Goal: Task Accomplishment & Management: Manage account settings

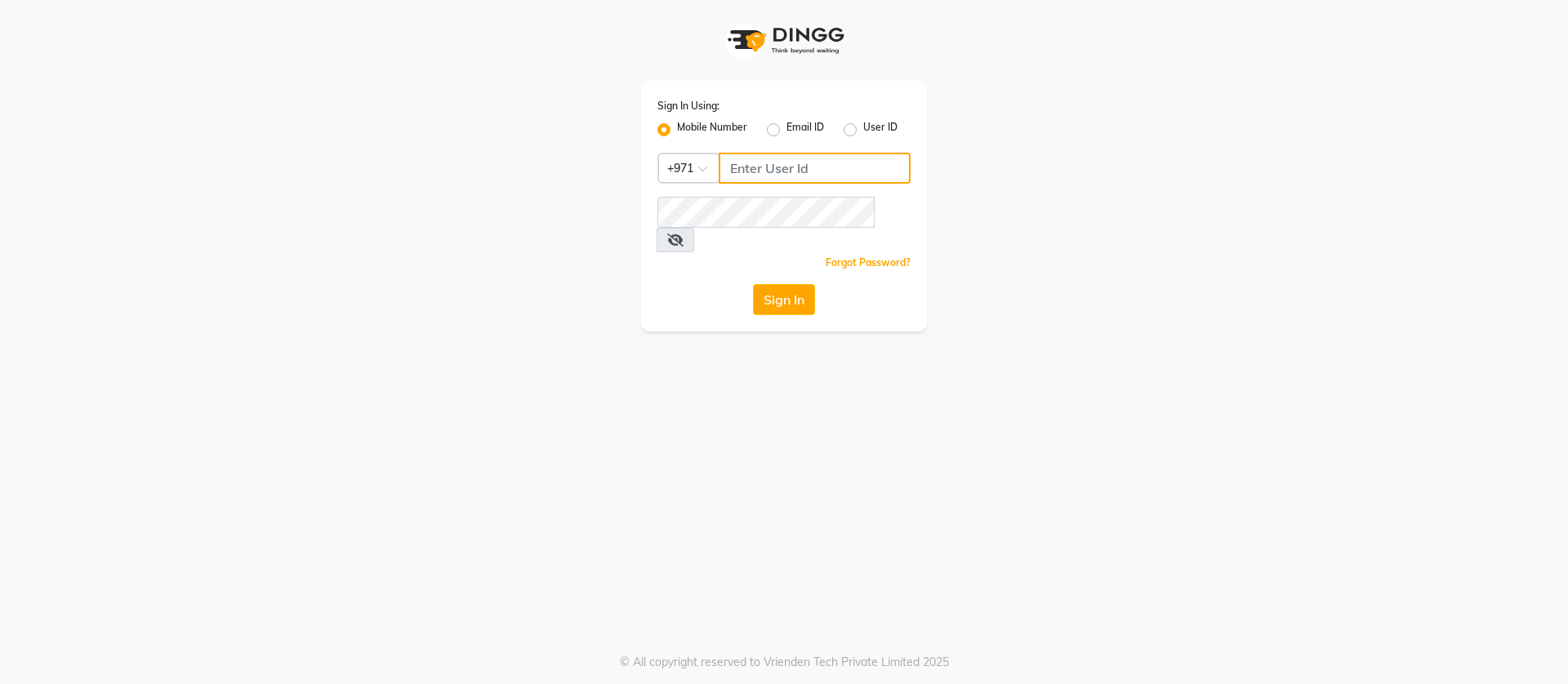
click at [734, 169] on input "Username" at bounding box center [815, 168] width 192 height 31
type input "546169333"
click at [753, 284] on button "Sign In" at bounding box center [784, 299] width 62 height 31
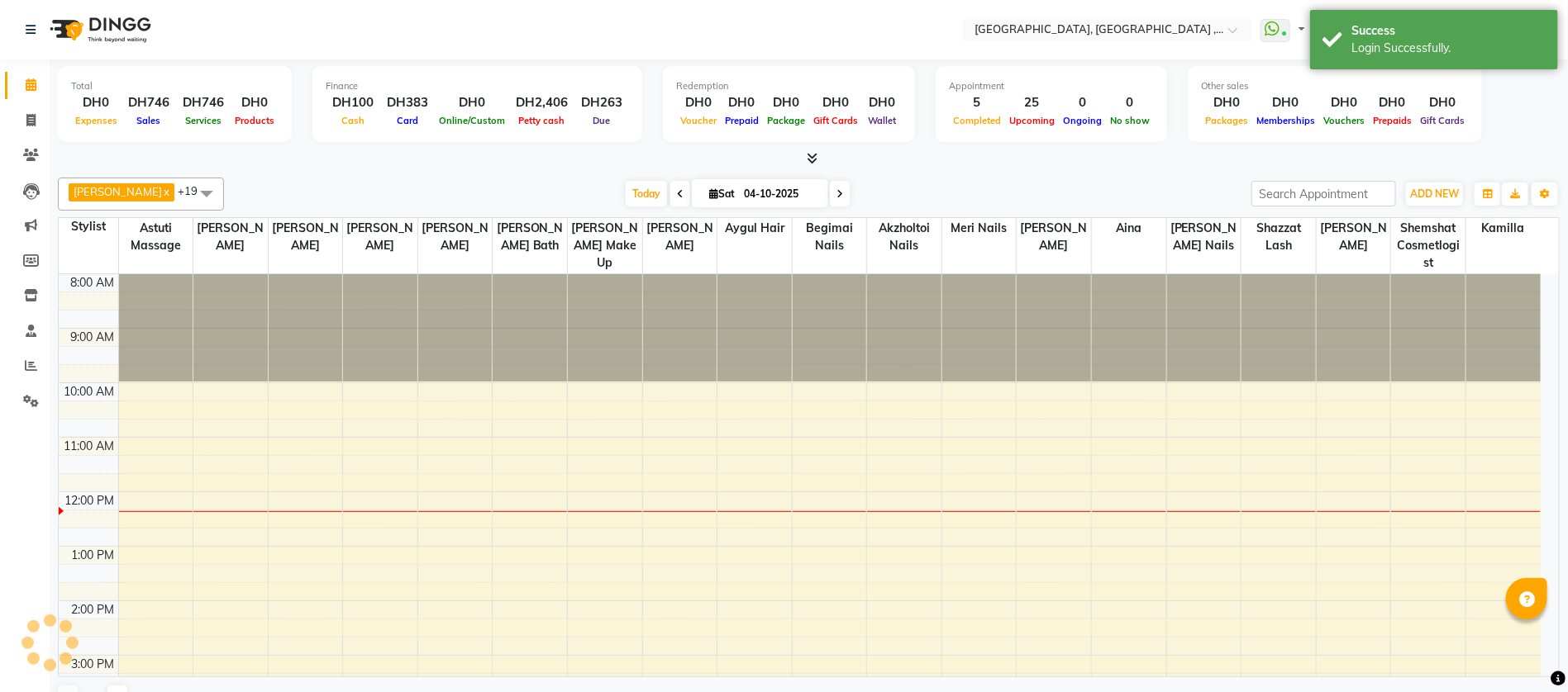
select select "en"
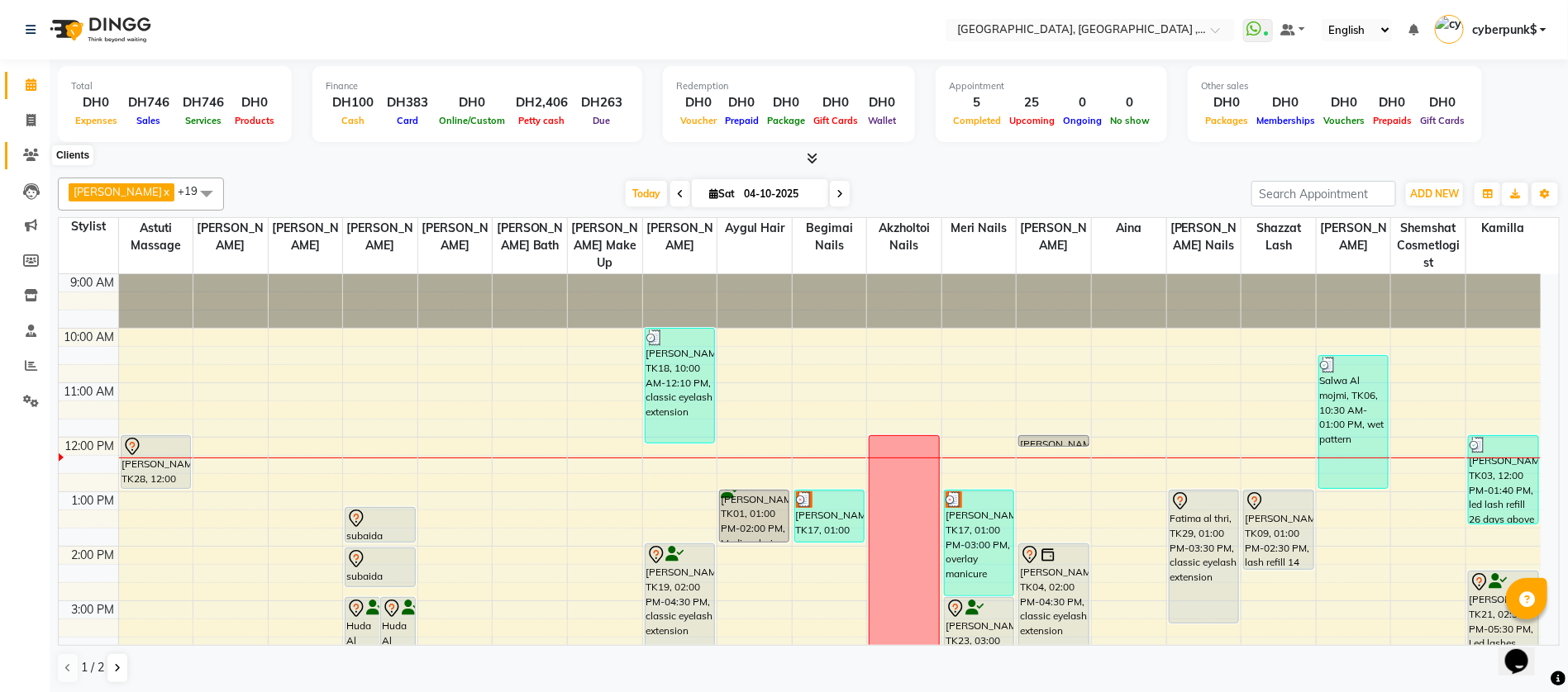
click at [34, 158] on icon at bounding box center [31, 155] width 16 height 12
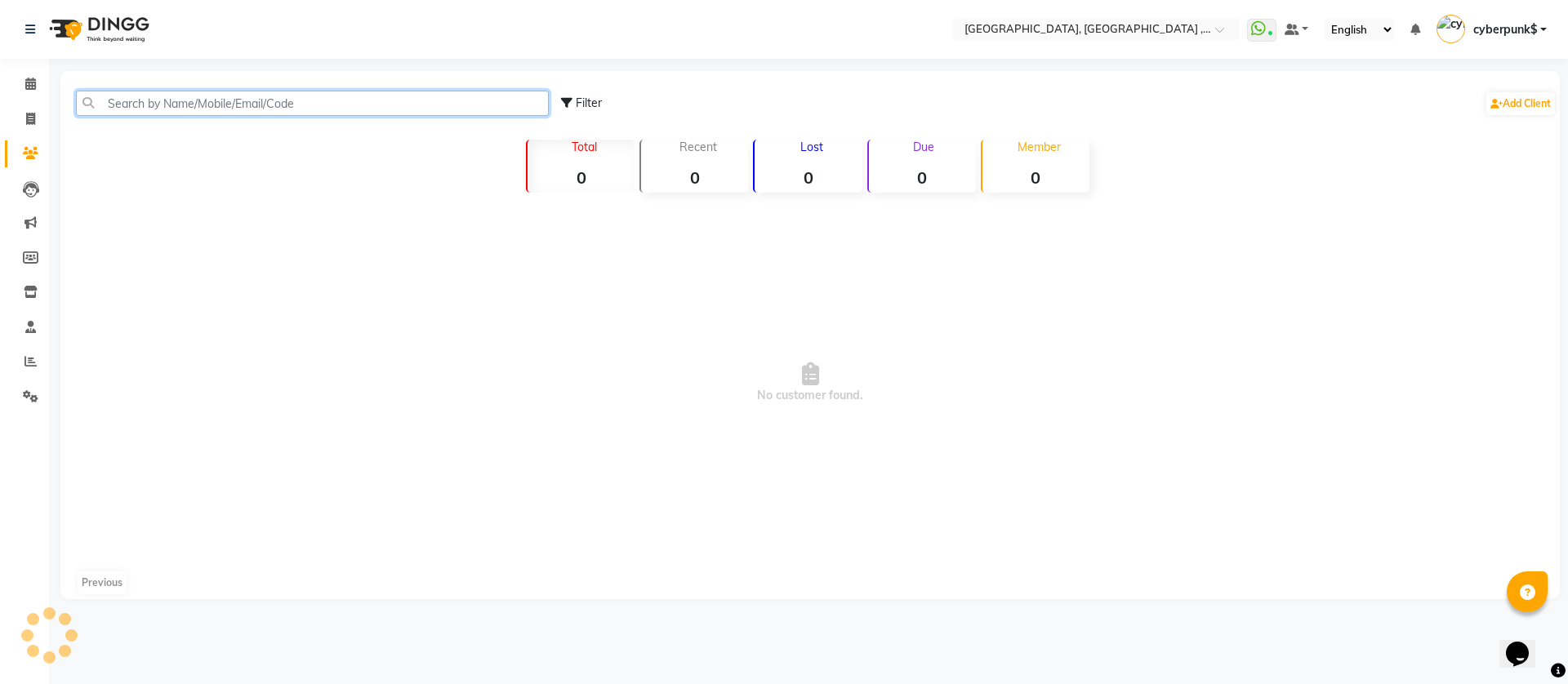
click at [186, 105] on input "text" at bounding box center [311, 103] width 473 height 25
paste input "567585985"
type input "567585985"
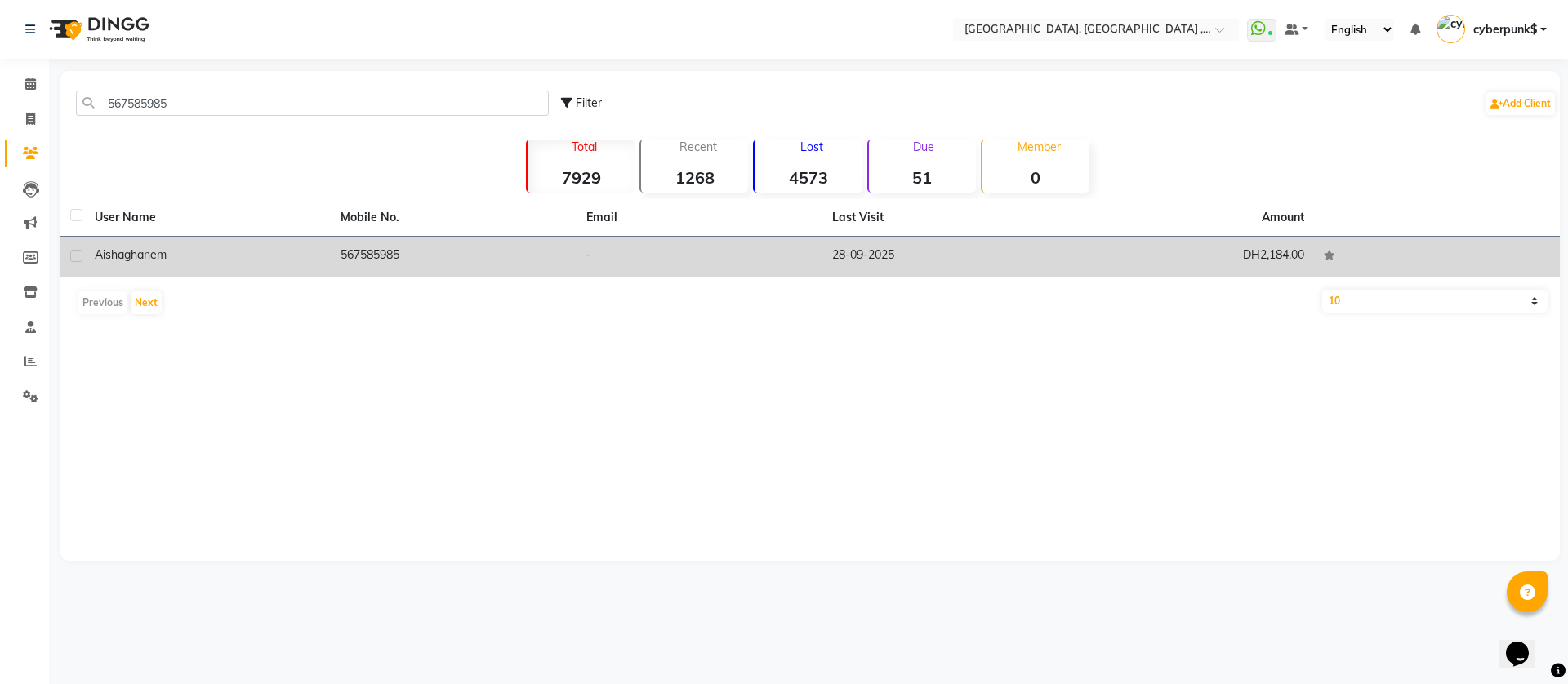
click at [148, 252] on span "ghanem" at bounding box center [145, 254] width 43 height 15
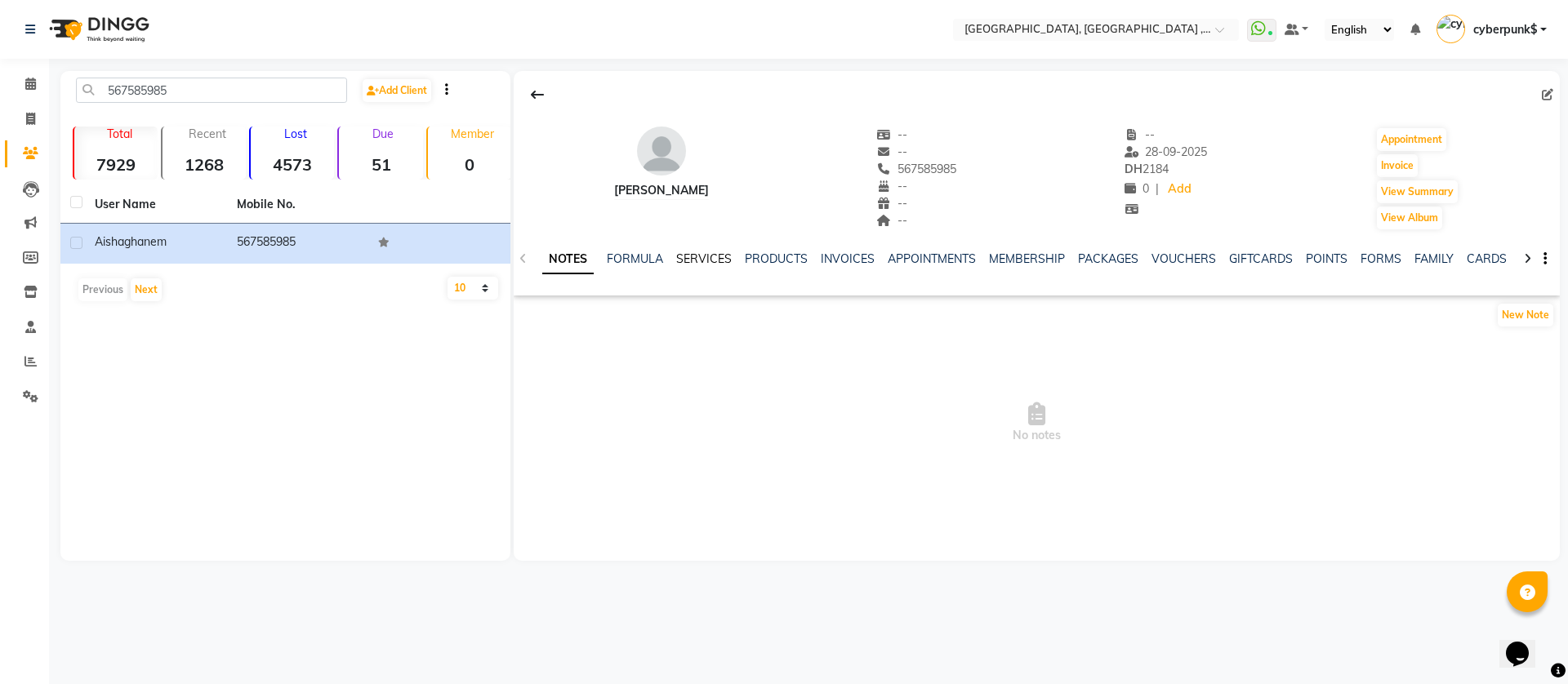
click at [695, 257] on link "SERVICES" at bounding box center [704, 259] width 56 height 15
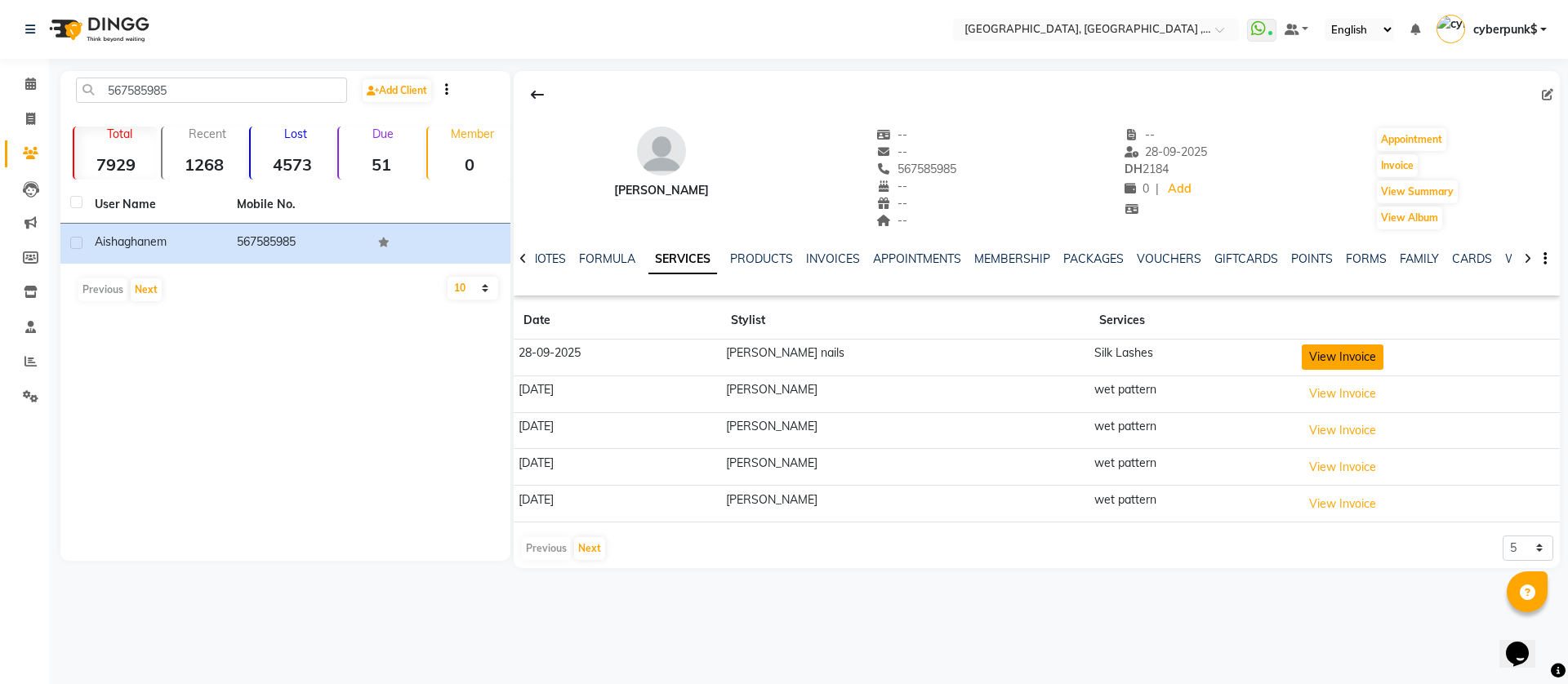
click at [1341, 361] on button "View Invoice" at bounding box center [1343, 357] width 82 height 25
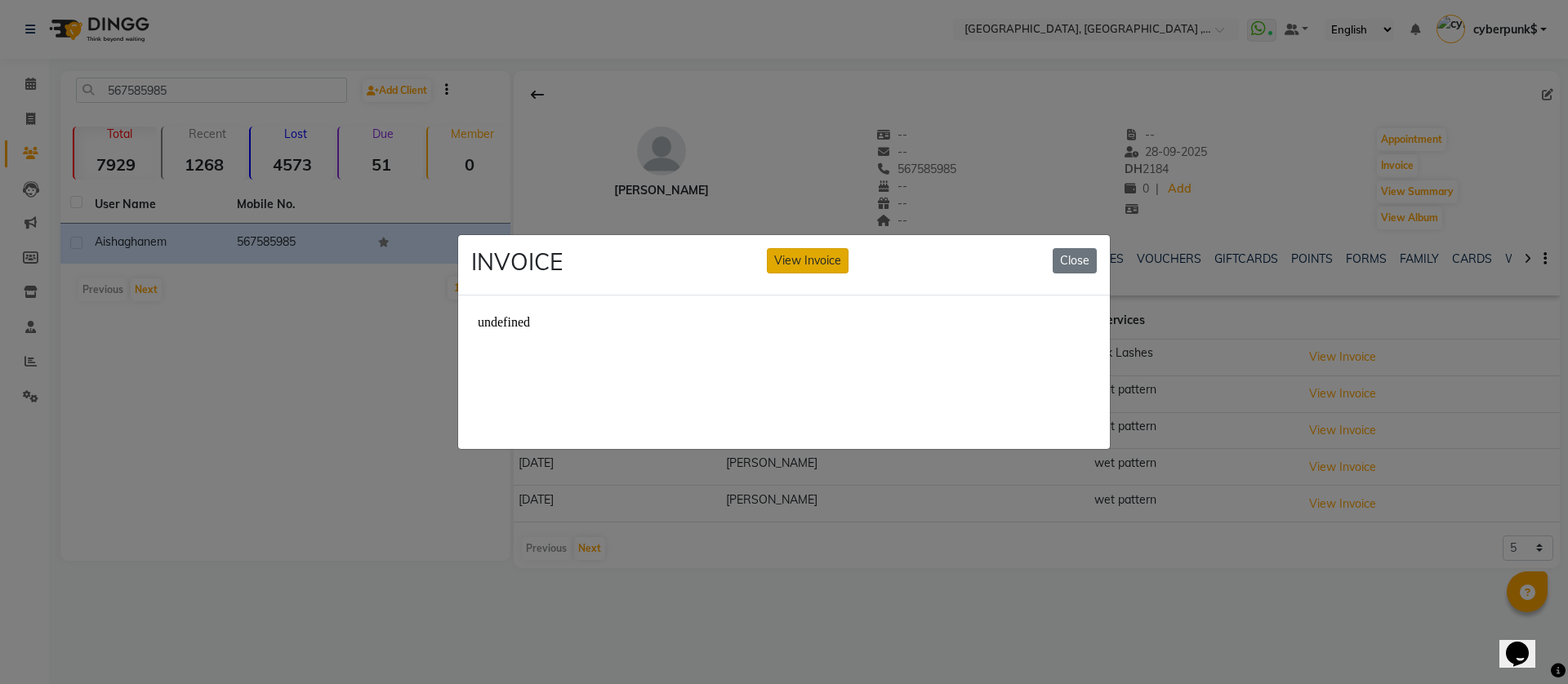
click at [811, 253] on button "View Invoice" at bounding box center [808, 260] width 82 height 25
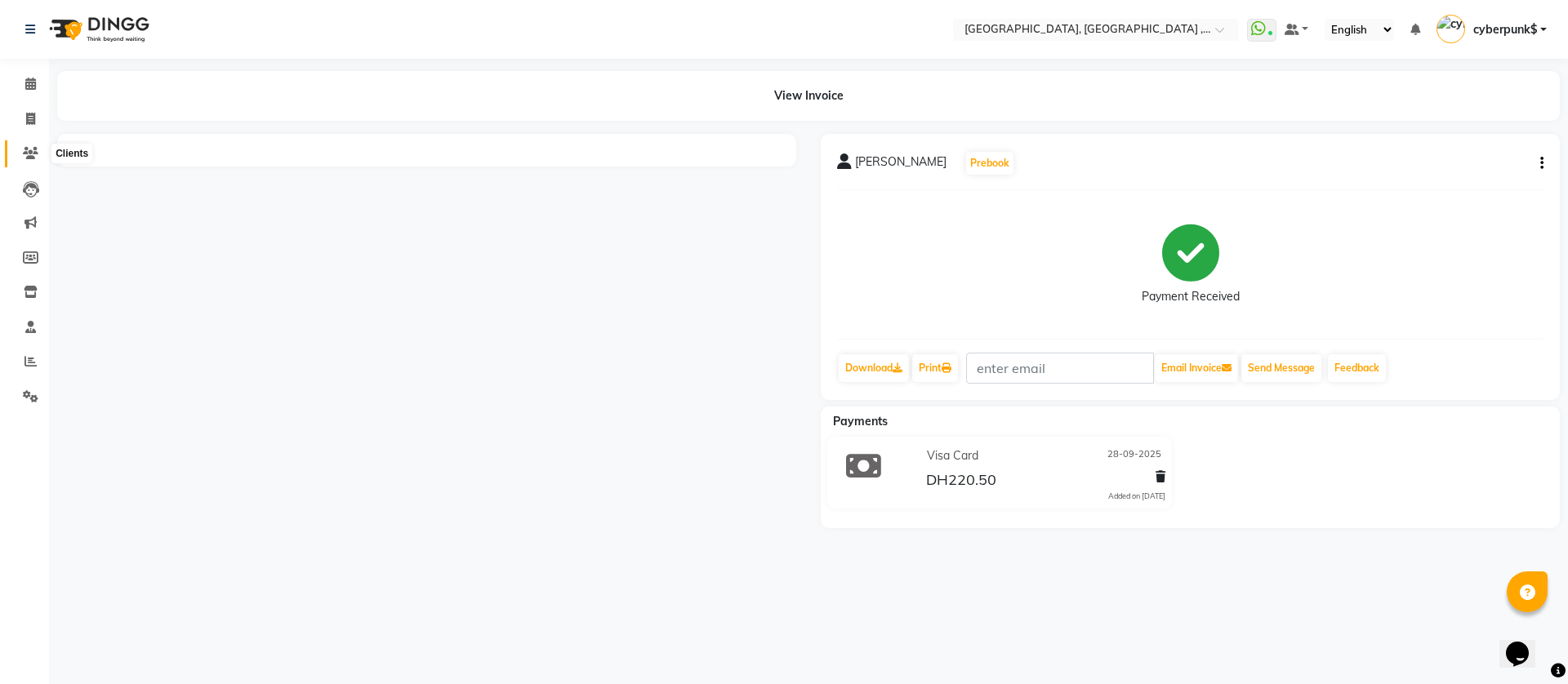
click at [29, 159] on span at bounding box center [31, 154] width 29 height 19
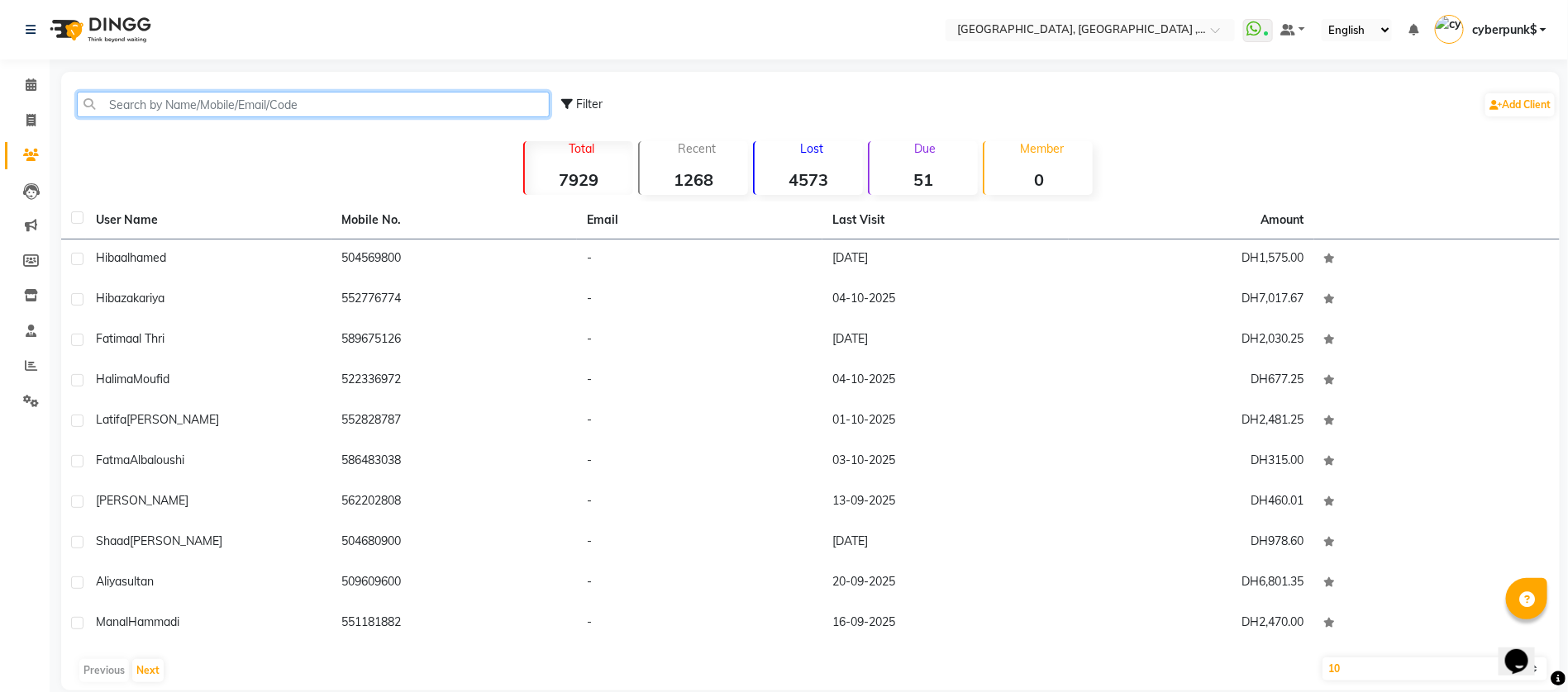
click at [233, 109] on input "text" at bounding box center [312, 104] width 473 height 25
paste input "567585985"
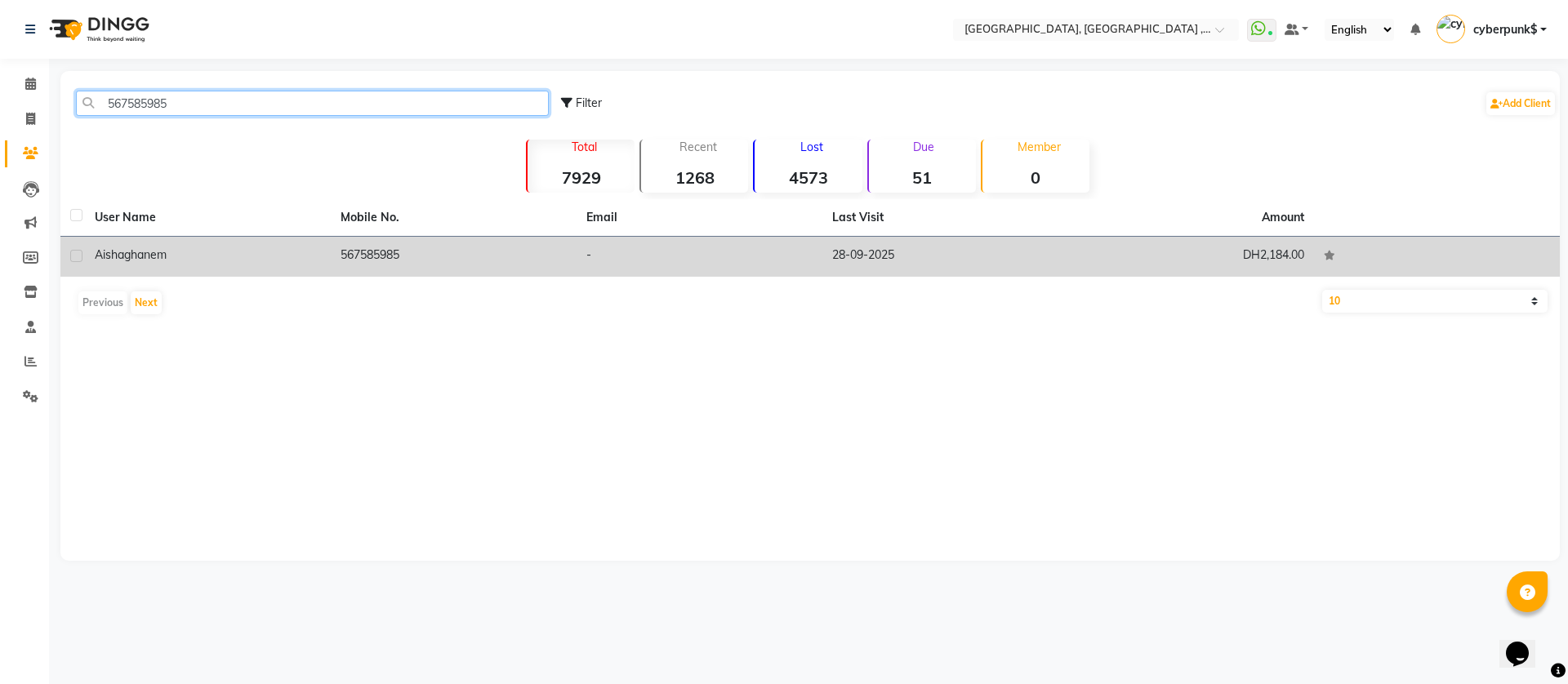
type input "567585985"
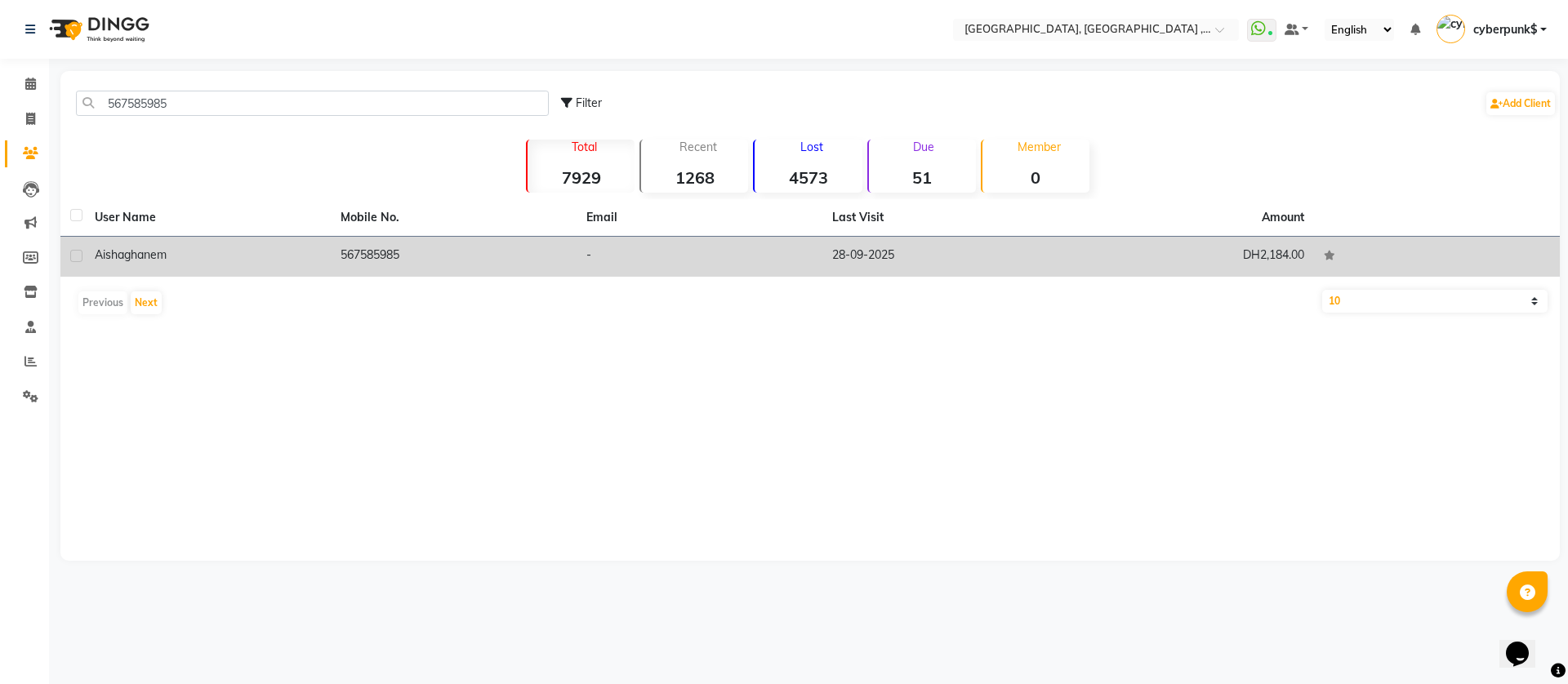
click at [358, 240] on td "567585985" at bounding box center [454, 256] width 246 height 40
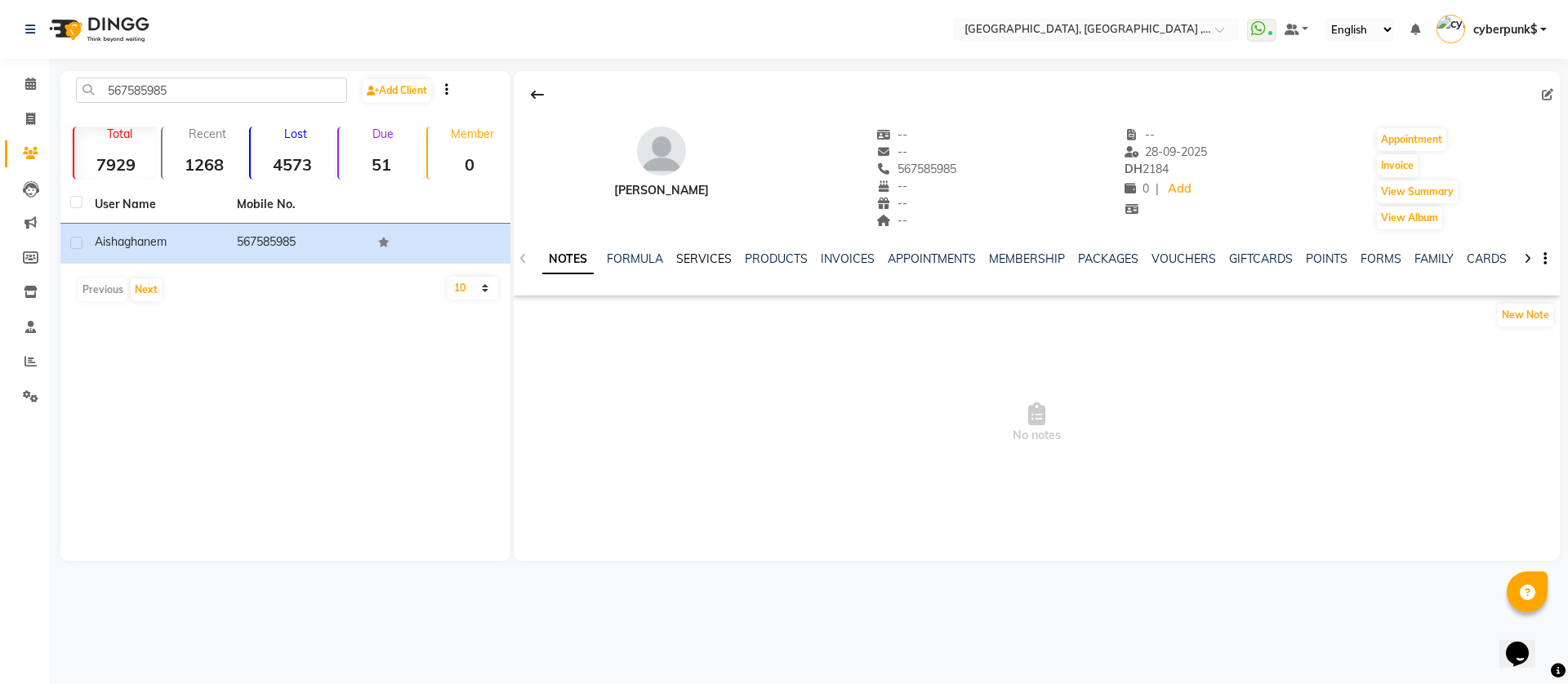
click at [722, 253] on link "SERVICES" at bounding box center [704, 259] width 56 height 15
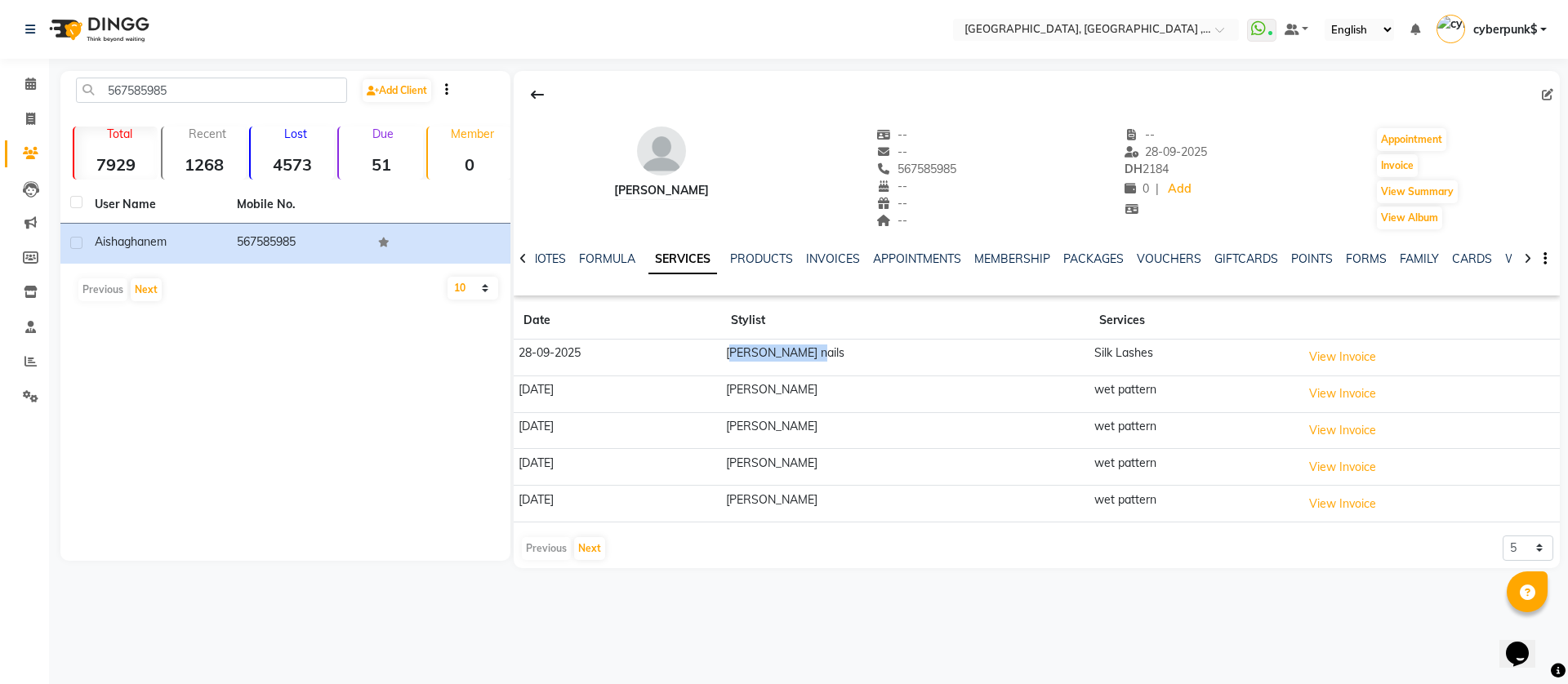
drag, startPoint x: 728, startPoint y: 350, endPoint x: 873, endPoint y: 344, distance: 145.1
click at [873, 344] on td "roza lash nails" at bounding box center [905, 357] width 368 height 36
click at [788, 353] on td "roza lash nails" at bounding box center [905, 357] width 368 height 36
click at [527, 256] on div at bounding box center [523, 257] width 19 height 32
click at [557, 260] on link "NOTES" at bounding box center [560, 259] width 36 height 15
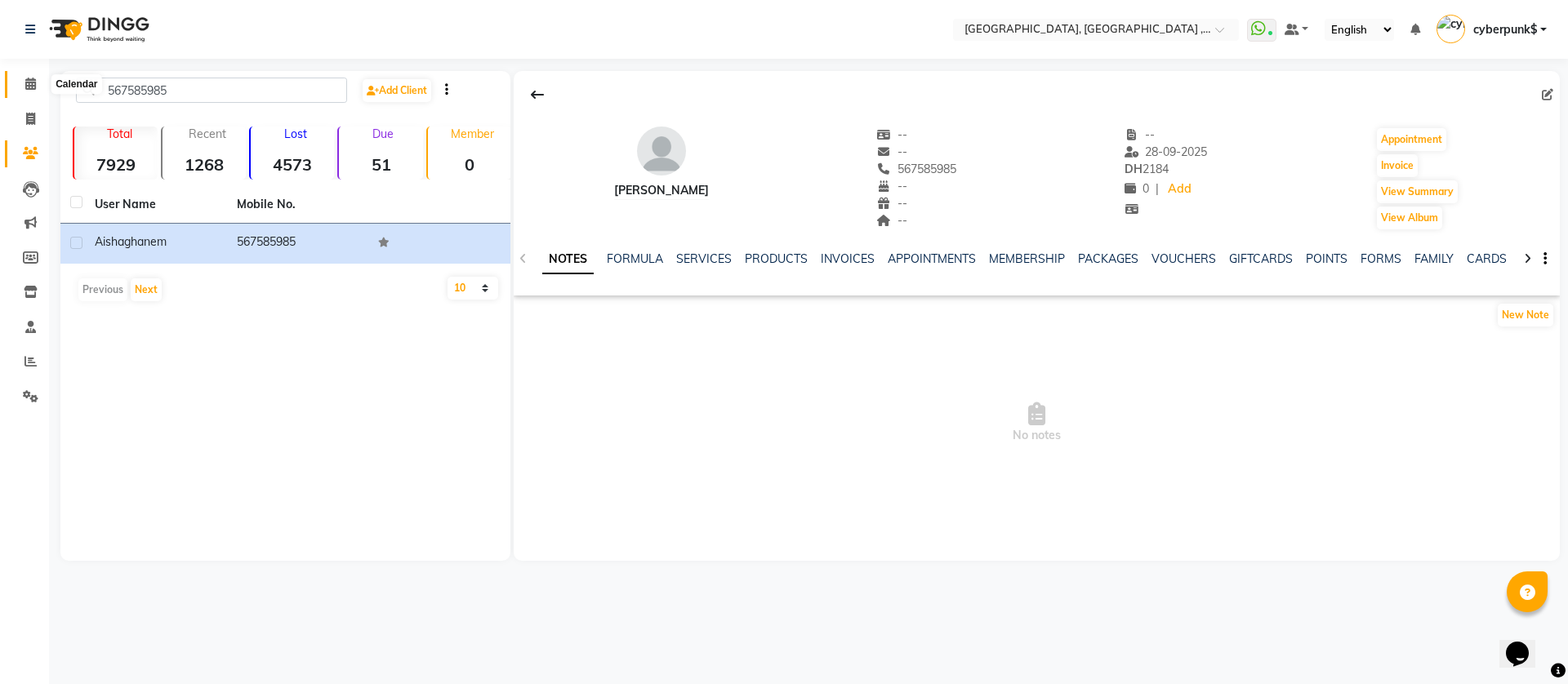
click at [34, 89] on icon at bounding box center [30, 83] width 10 height 12
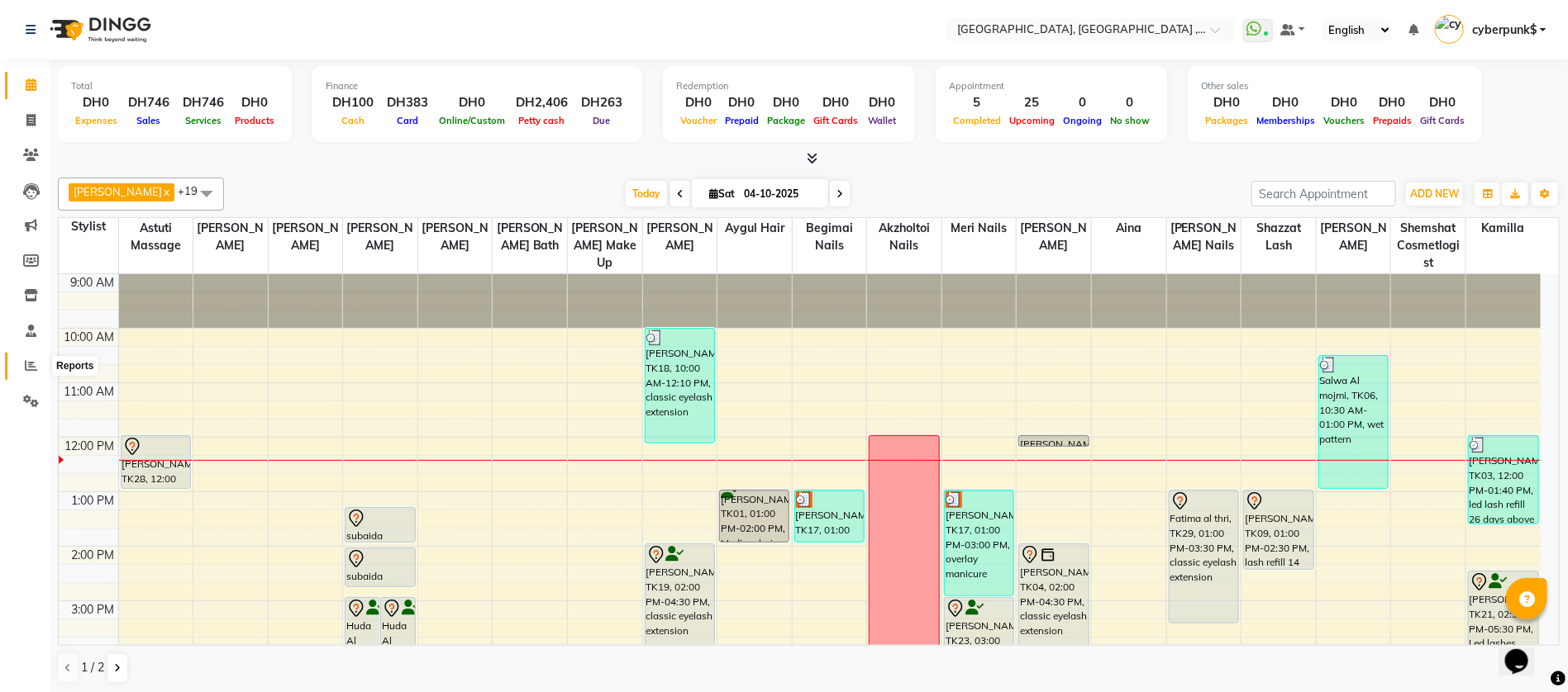
click at [34, 360] on icon at bounding box center [30, 365] width 12 height 12
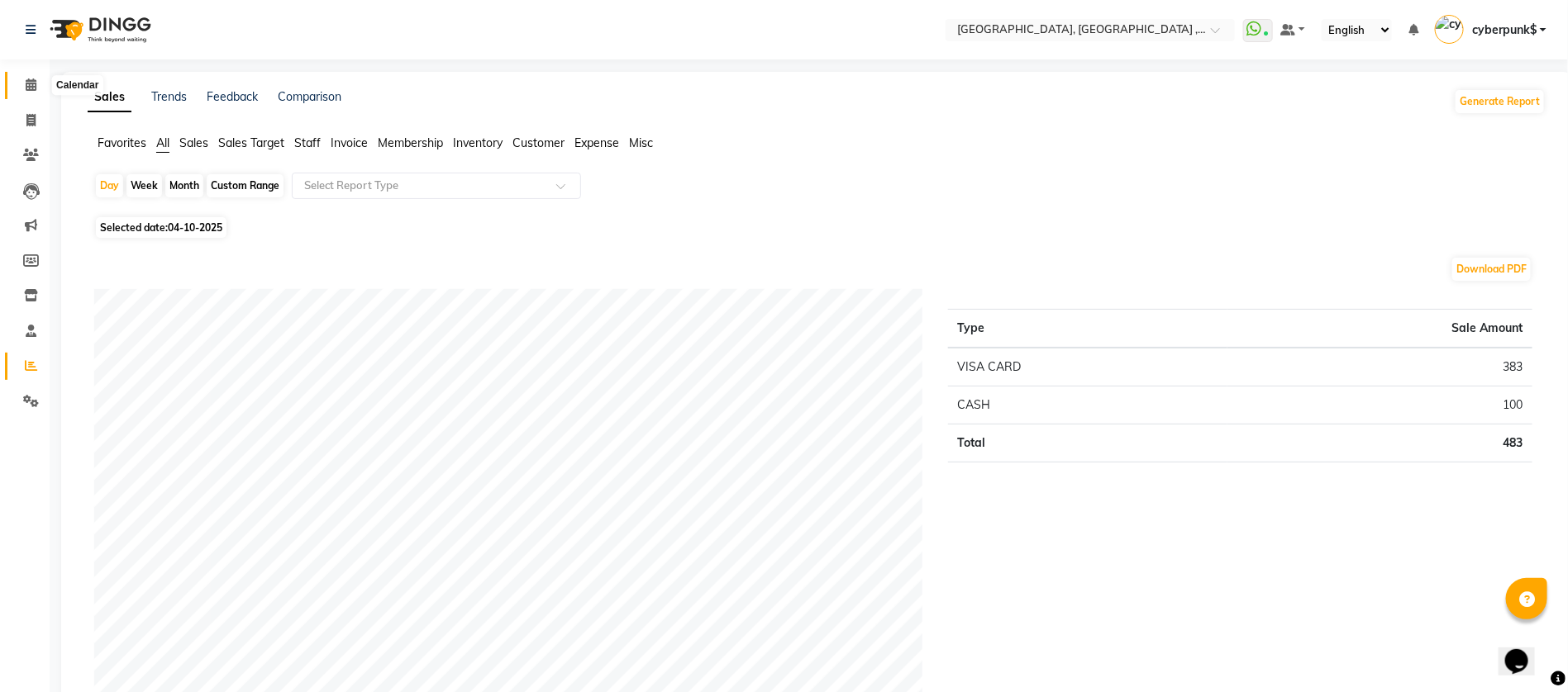
click at [30, 89] on icon at bounding box center [30, 84] width 10 height 12
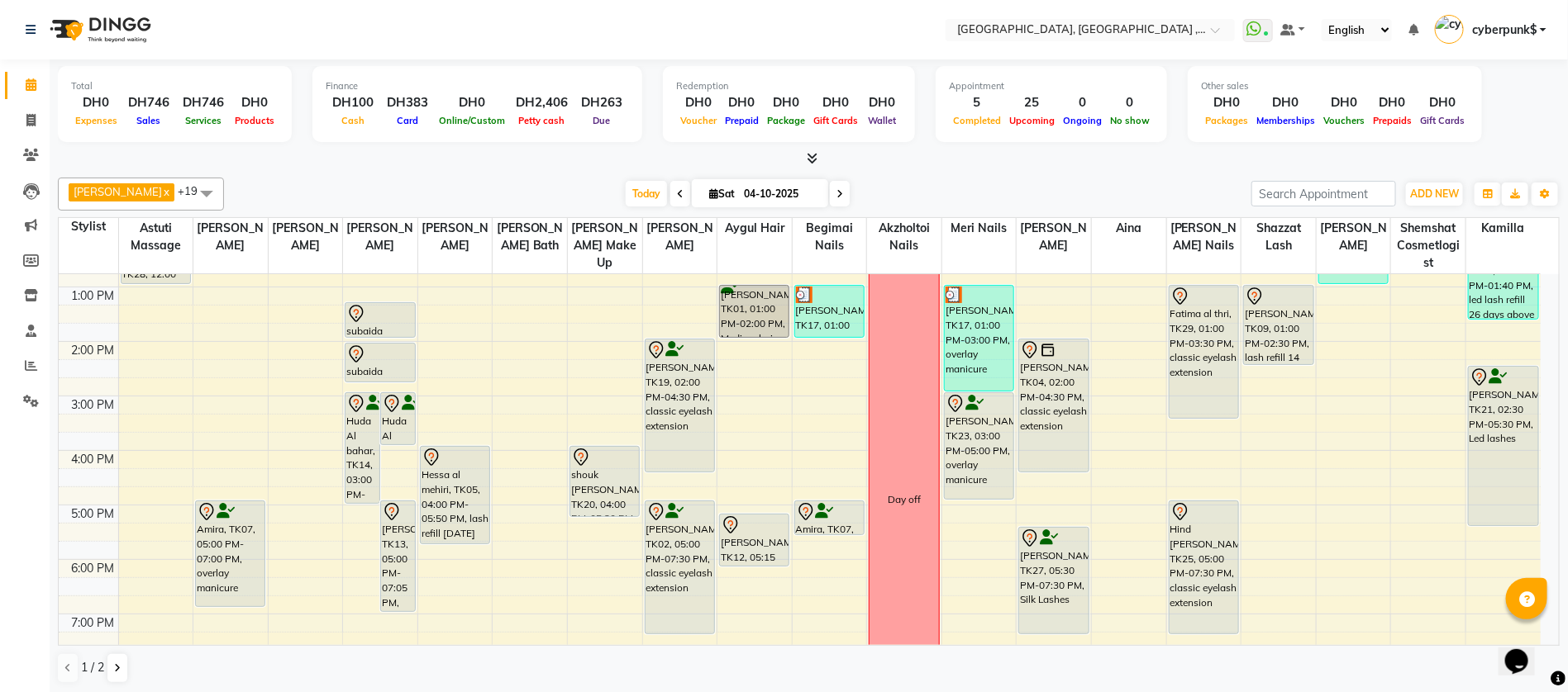
scroll to position [122, 0]
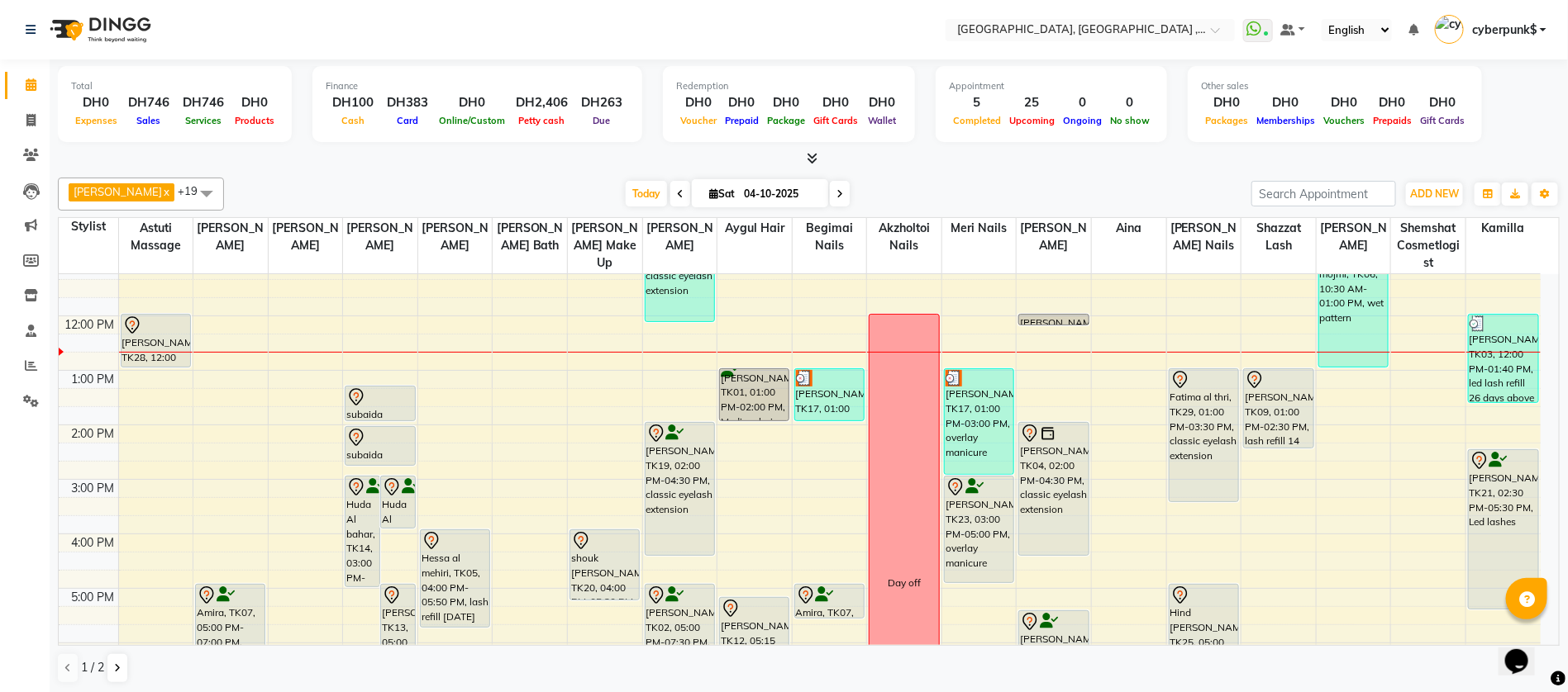
click at [1137, 169] on div "Total DH0 Expenses DH746 Sales DH746 Services DH0 Products Finance DH100 Cash D…" at bounding box center [809, 377] width 1519 height 635
click at [24, 339] on span at bounding box center [31, 332] width 29 height 19
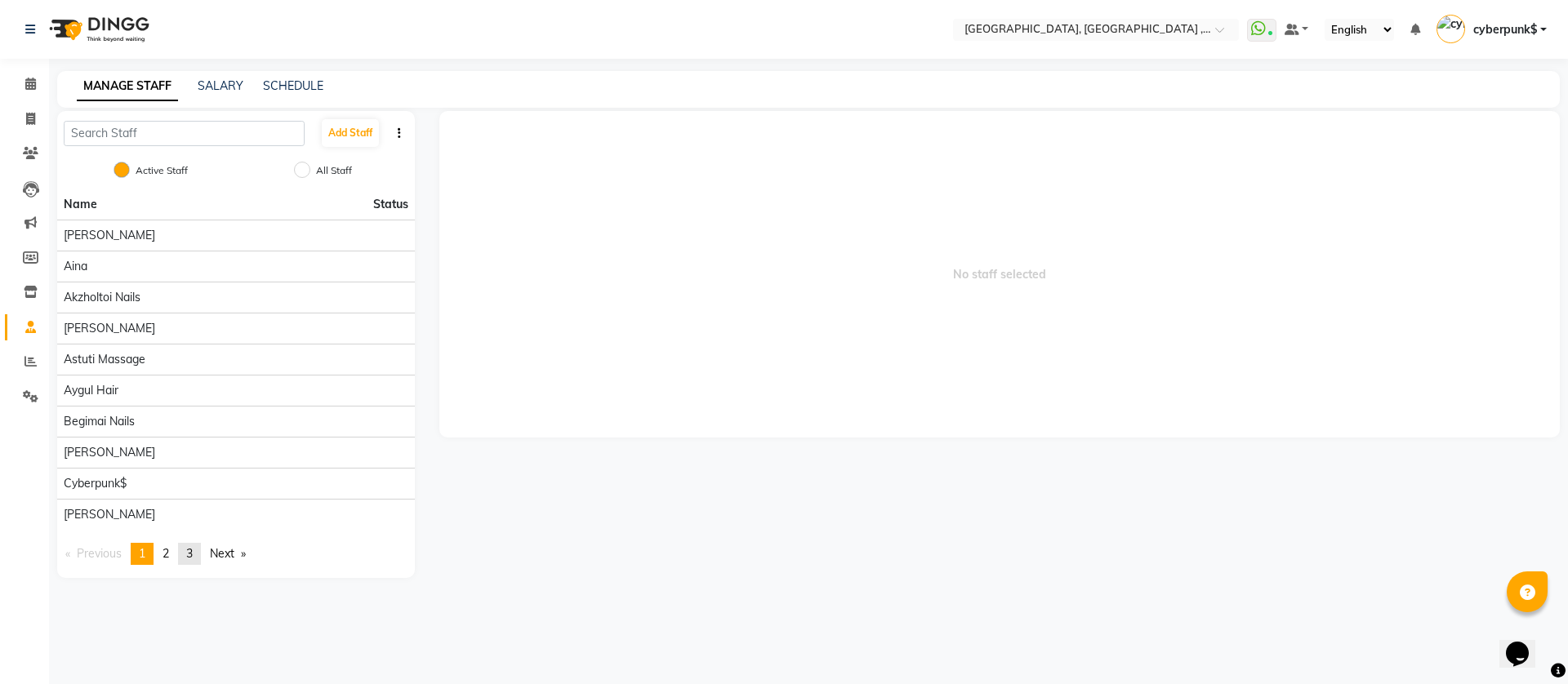
click at [185, 554] on link "page 3" at bounding box center [189, 554] width 23 height 22
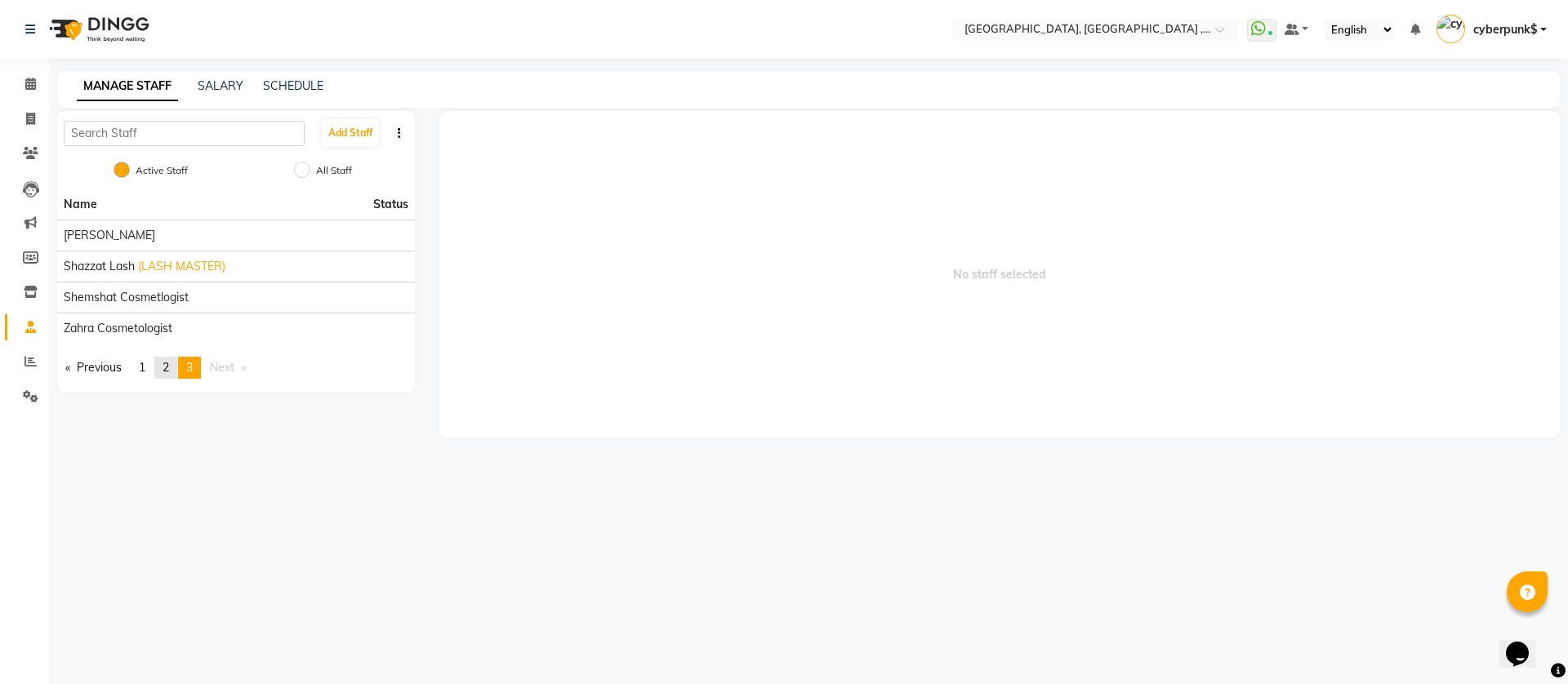
click at [169, 374] on span "2" at bounding box center [165, 367] width 7 height 15
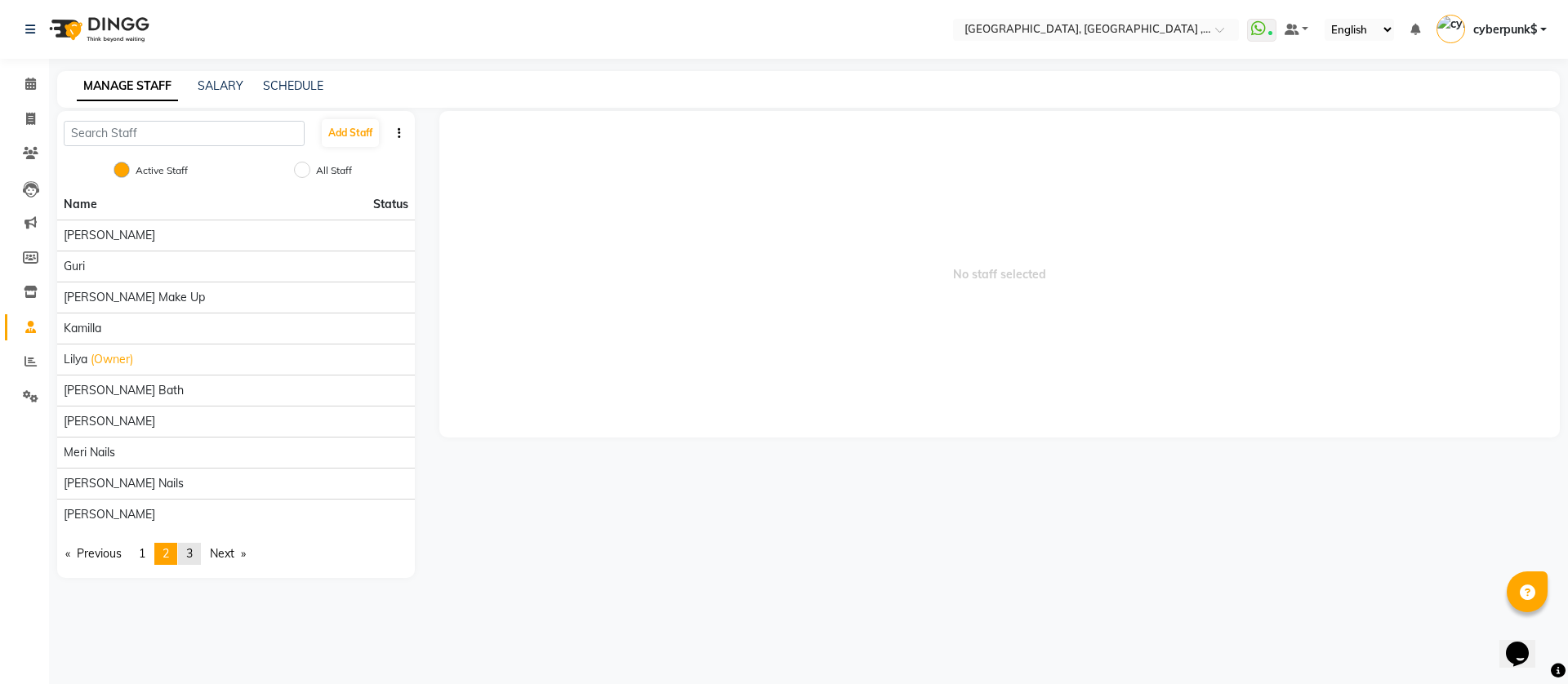
click at [193, 556] on span "3" at bounding box center [189, 554] width 7 height 15
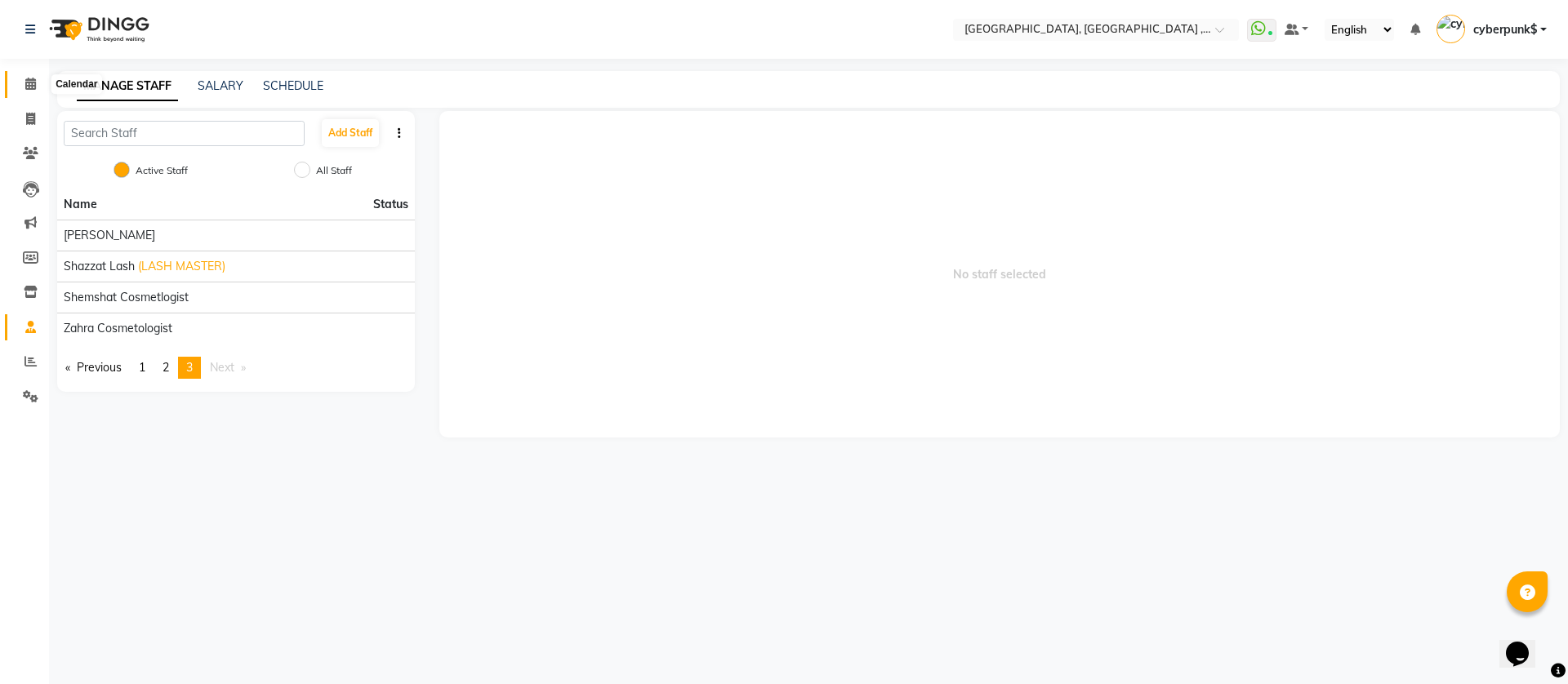
click at [35, 90] on span at bounding box center [31, 85] width 29 height 19
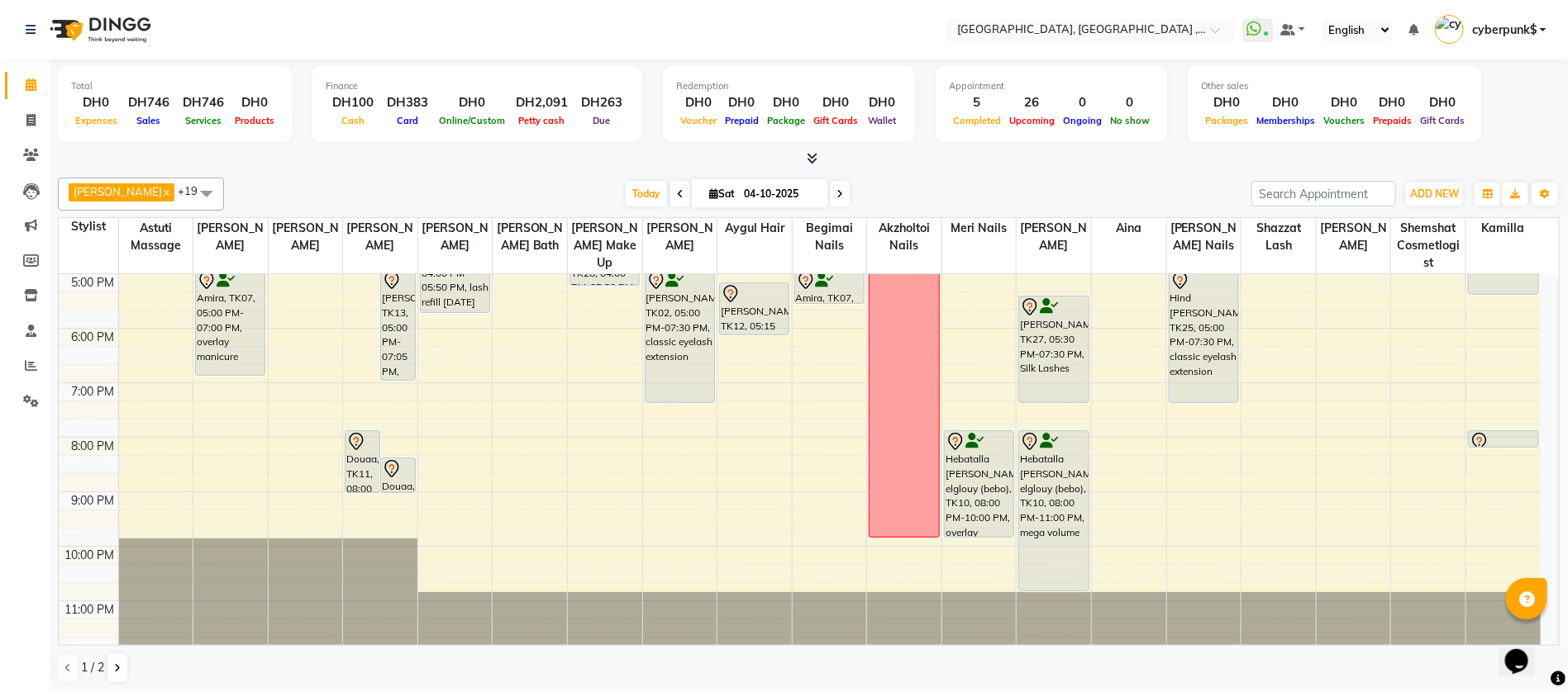
scroll to position [106, 0]
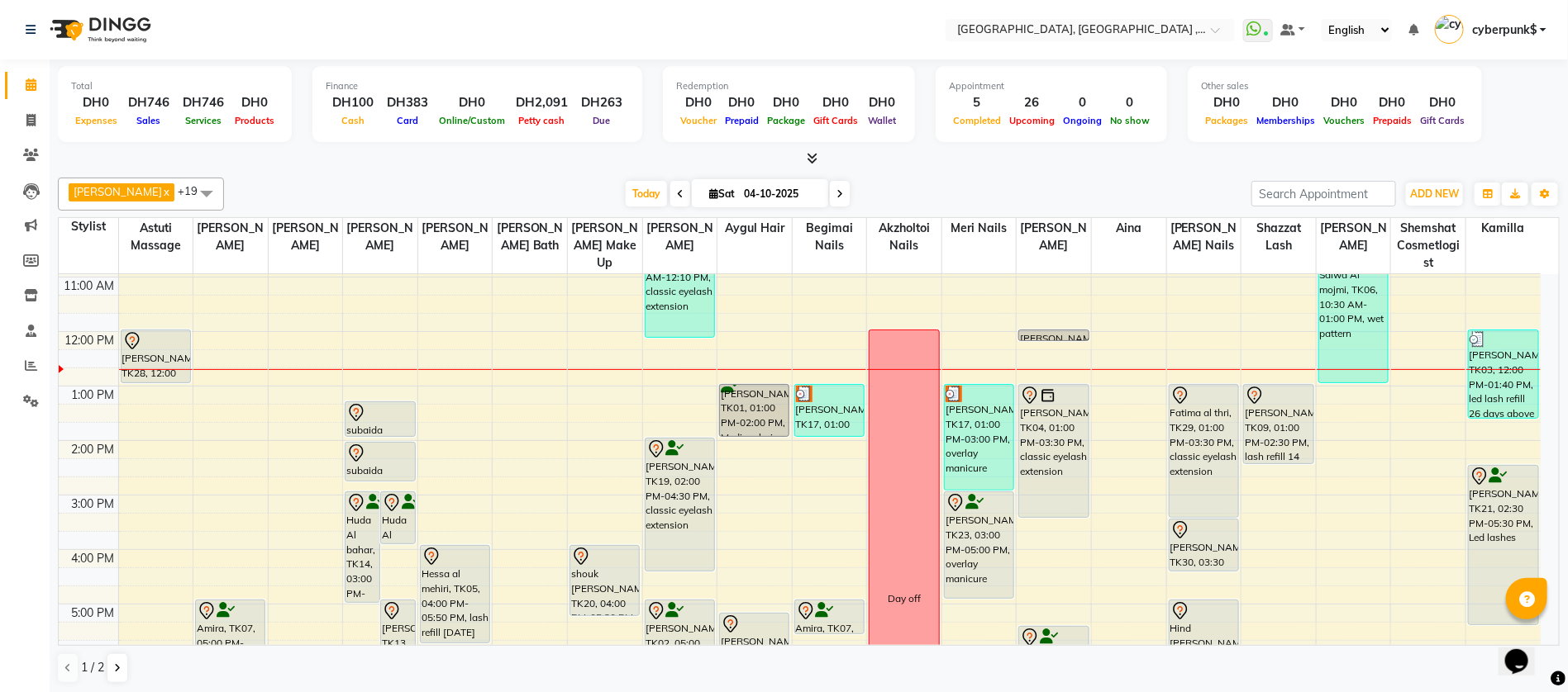
click at [992, 157] on div at bounding box center [809, 158] width 1502 height 17
